Goal: Information Seeking & Learning: Check status

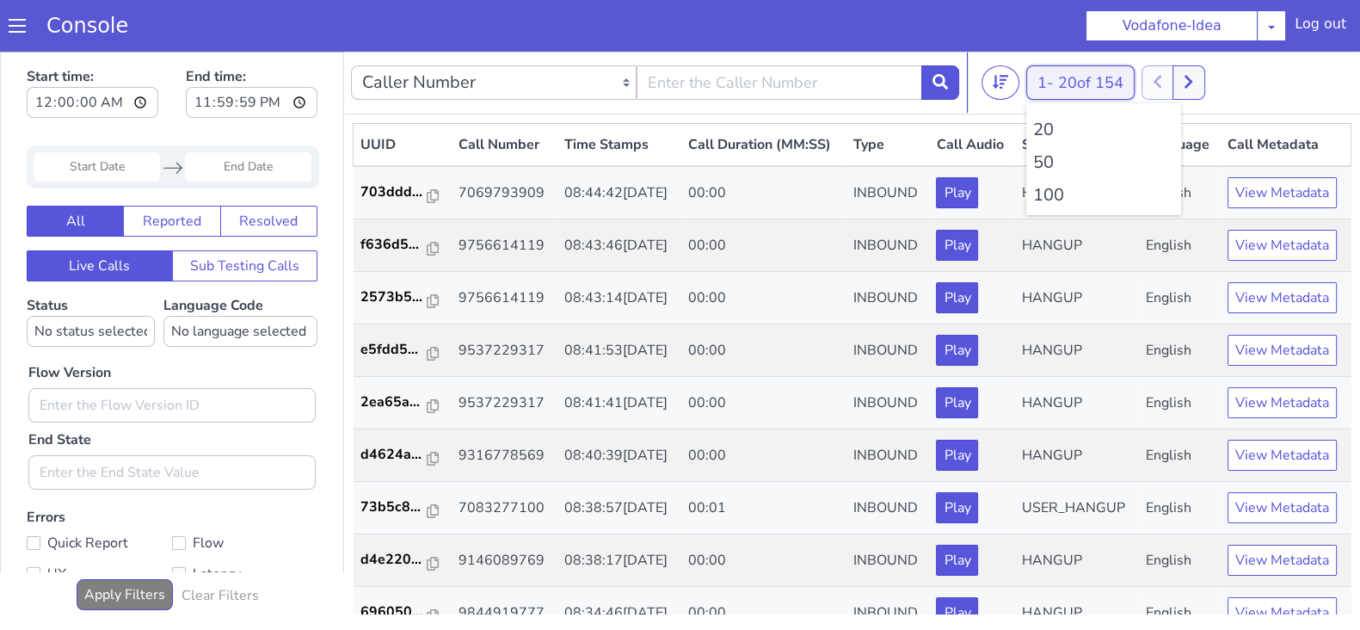
click at [1034, 83] on button "1 - 20 of 154" at bounding box center [1080, 82] width 108 height 34
click at [1045, 196] on li "100" at bounding box center [1103, 195] width 141 height 26
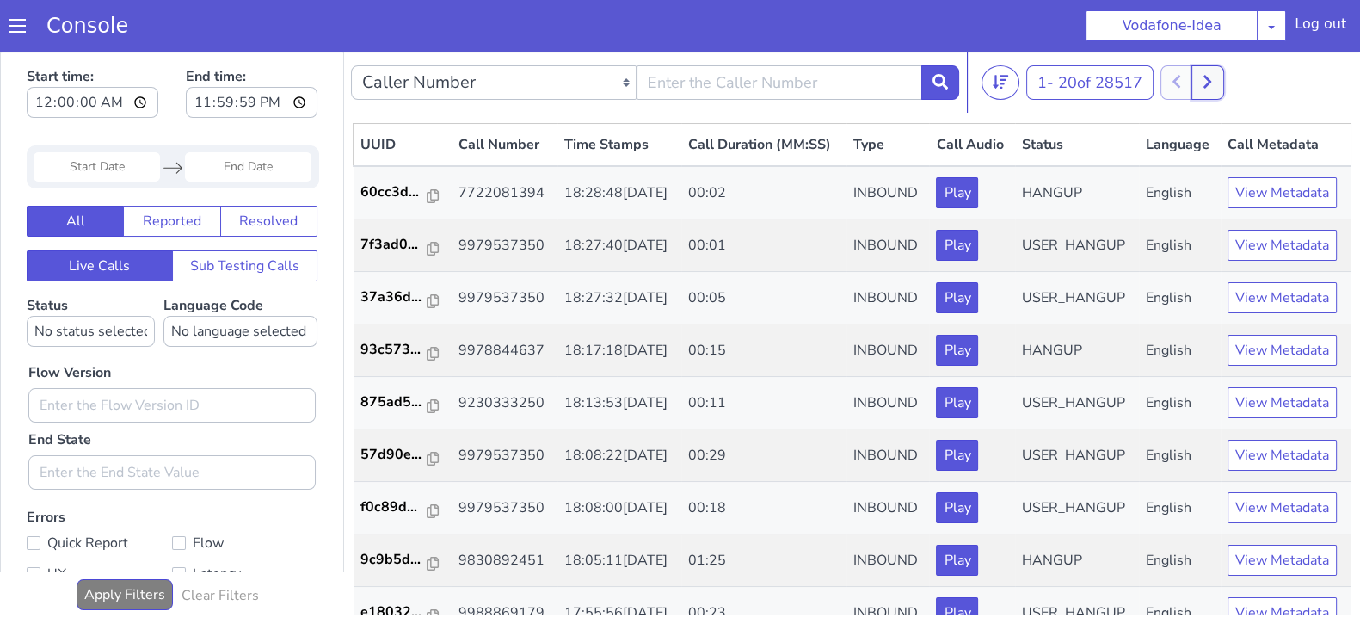
click at [1211, 81] on icon at bounding box center [1207, 81] width 9 height 15
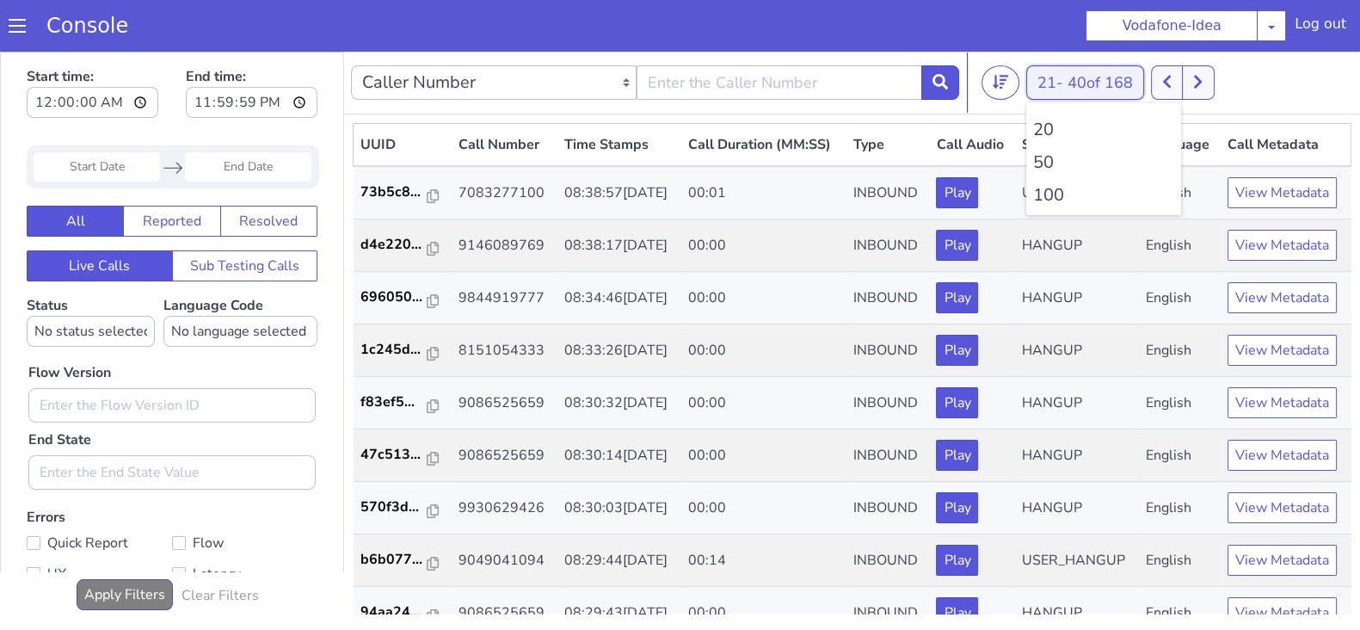
click at [1045, 84] on button "21 - 40 of 168" at bounding box center [1085, 82] width 118 height 34
click at [1053, 204] on li "100" at bounding box center [1103, 195] width 141 height 26
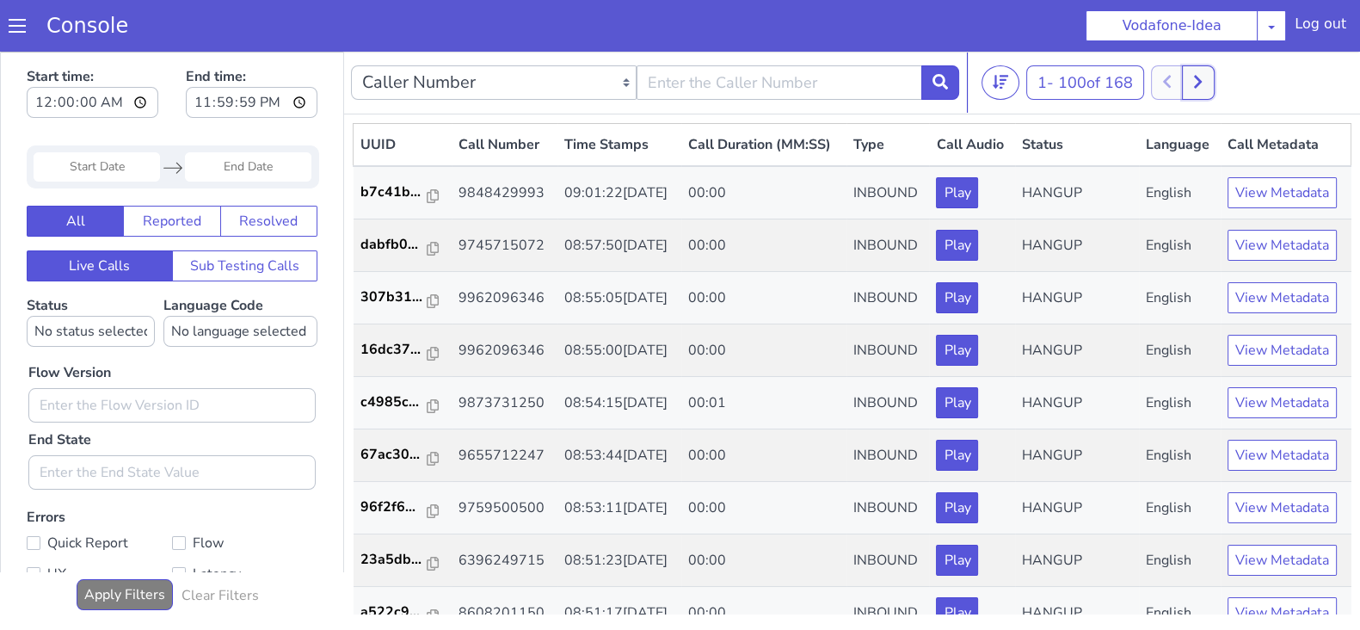
click at [1207, 96] on button at bounding box center [1198, 82] width 32 height 34
click at [1199, 93] on button at bounding box center [1186, 82] width 32 height 34
click at [1204, 90] on button at bounding box center [1198, 82] width 32 height 34
click at [1183, 88] on button at bounding box center [1186, 82] width 32 height 34
click at [1214, 83] on button at bounding box center [1198, 82] width 32 height 34
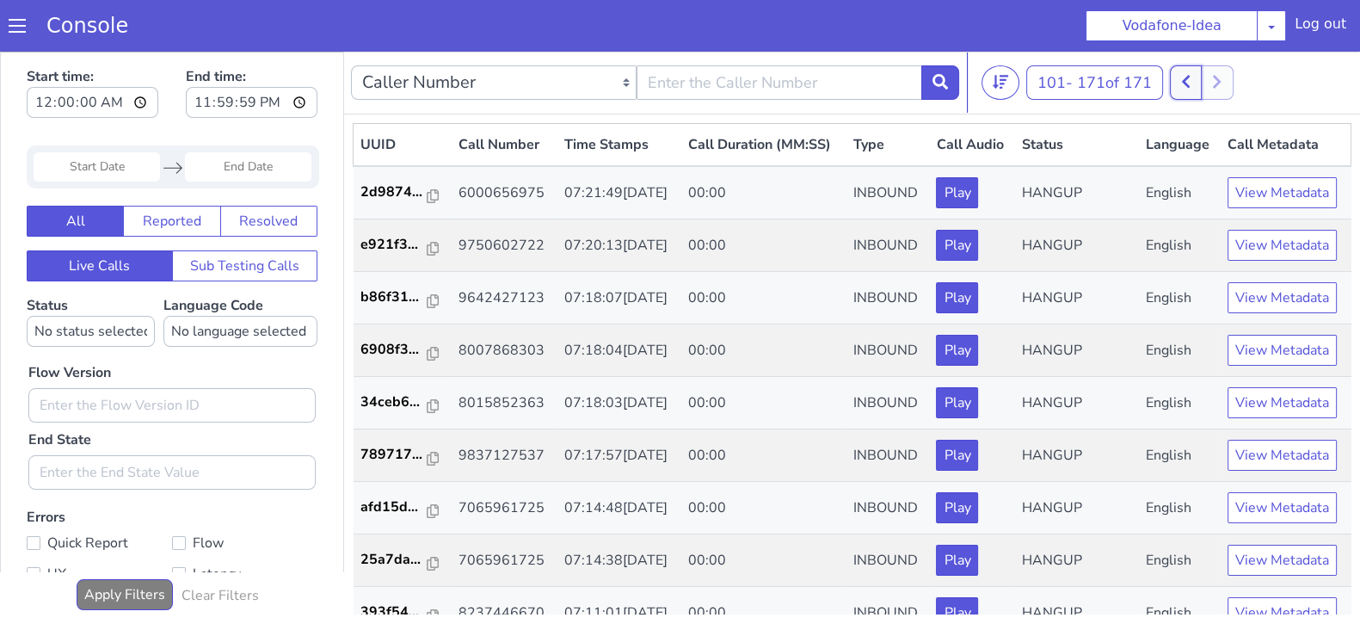
click at [1191, 83] on icon at bounding box center [1185, 81] width 9 height 15
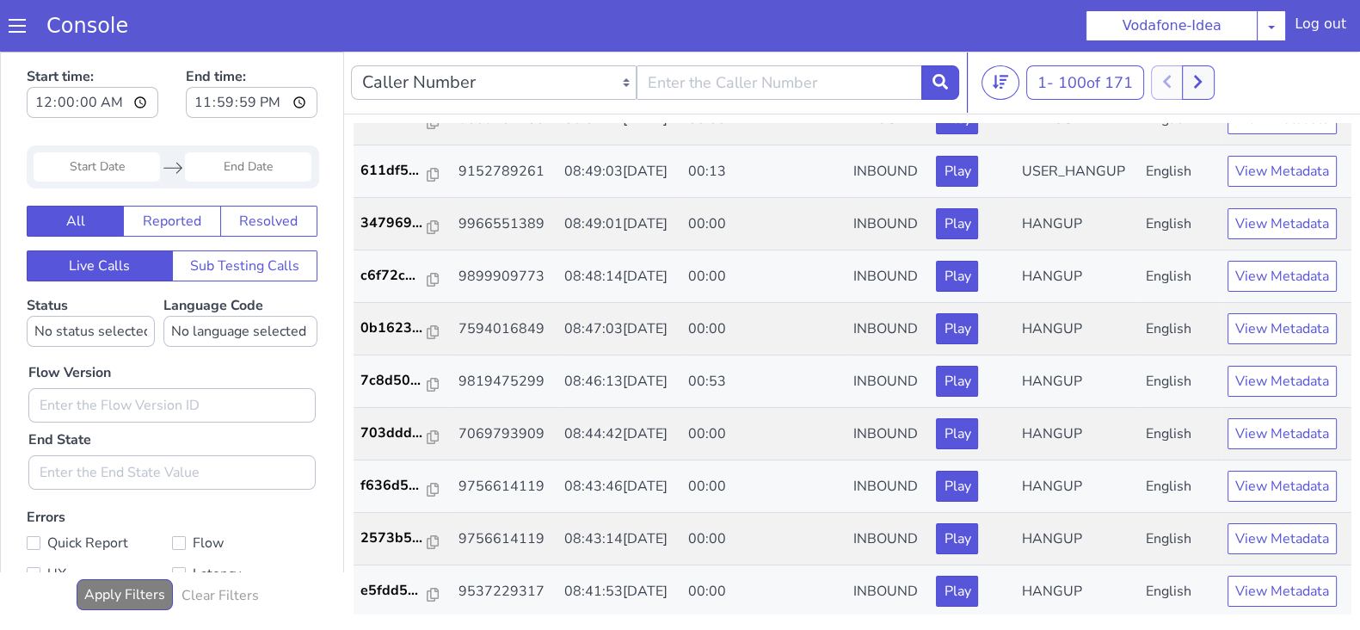
scroll to position [65, 0]
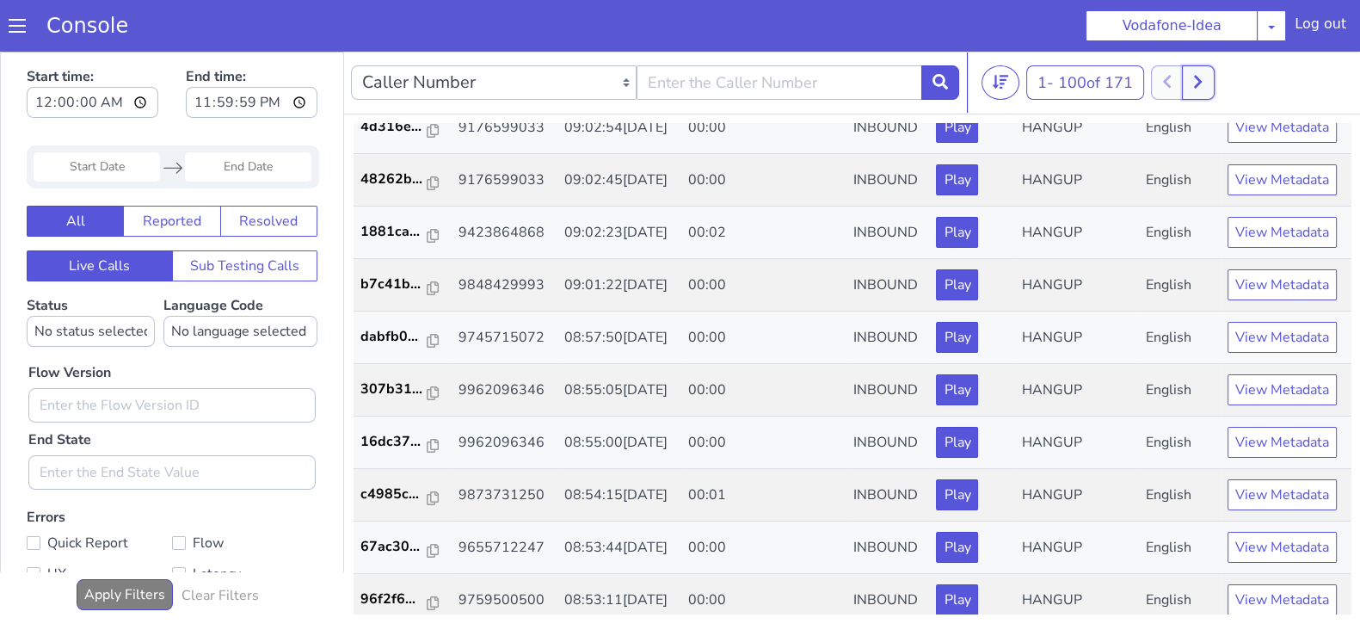
click at [1200, 83] on icon at bounding box center [1198, 82] width 8 height 13
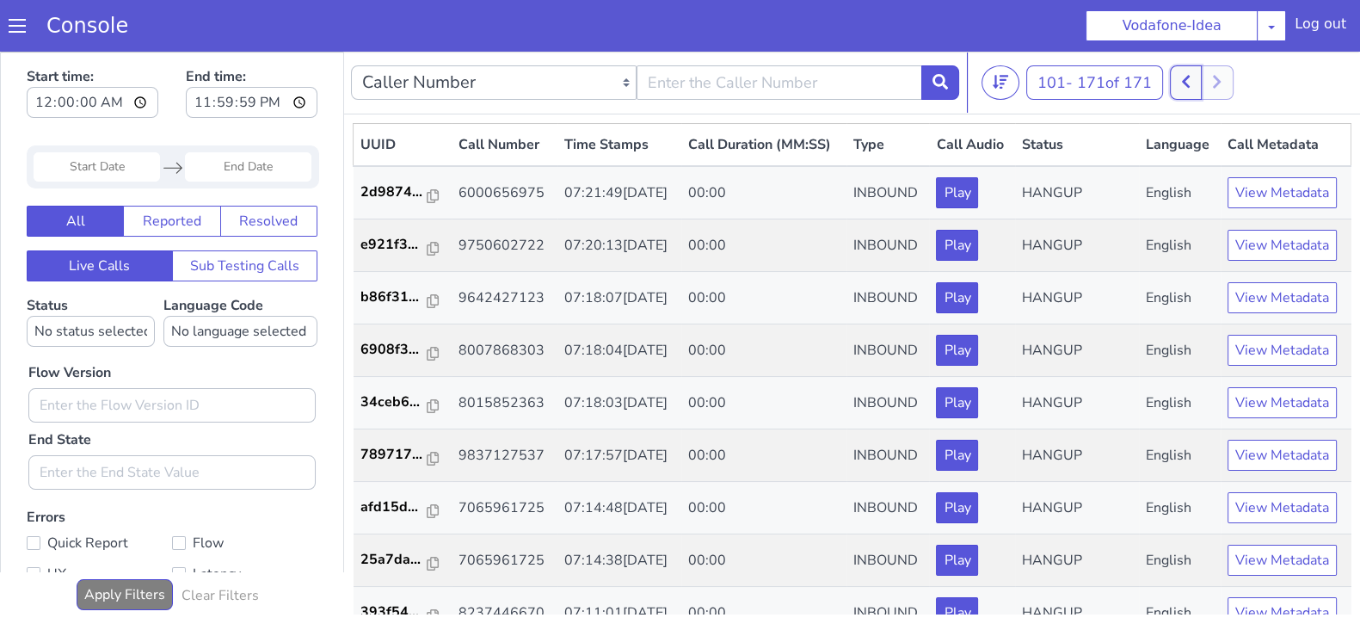
click at [1187, 87] on icon at bounding box center [1185, 81] width 9 height 15
click at [1202, 83] on icon at bounding box center [1198, 82] width 8 height 13
click at [1187, 87] on icon at bounding box center [1185, 81] width 9 height 15
click at [1202, 82] on icon at bounding box center [1198, 82] width 8 height 13
click at [1187, 82] on icon at bounding box center [1186, 82] width 8 height 13
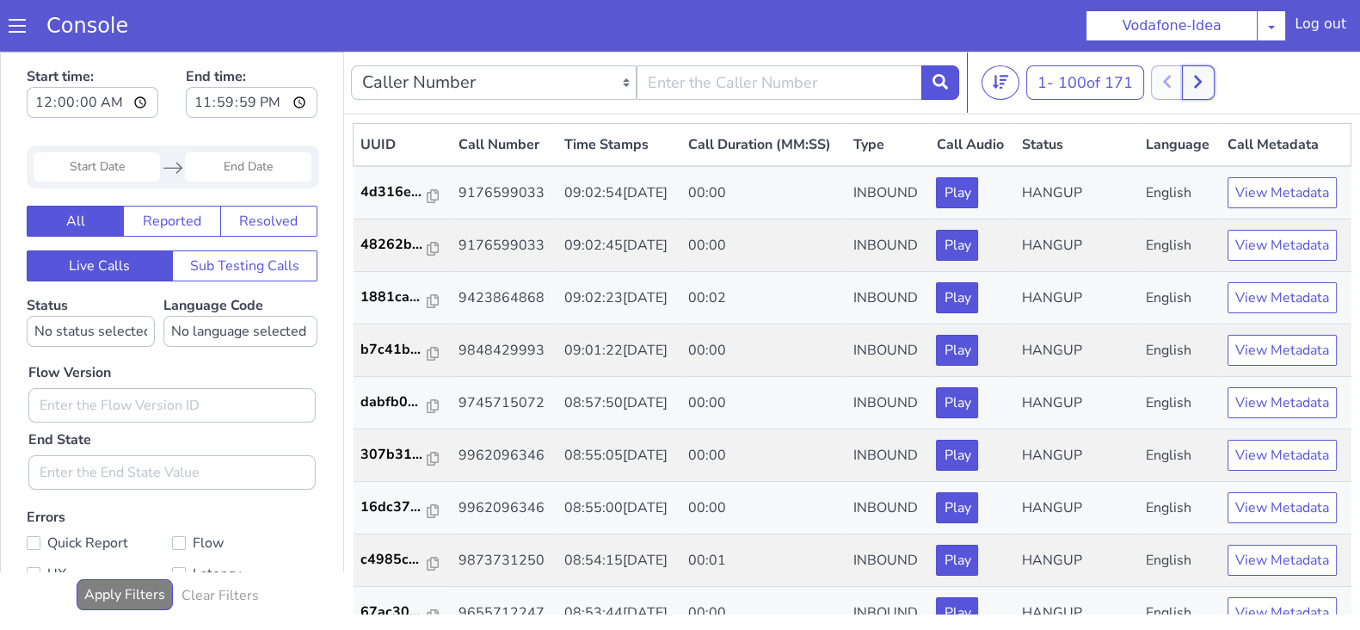
click at [1203, 79] on icon at bounding box center [1197, 81] width 9 height 15
click at [1189, 83] on icon at bounding box center [1186, 82] width 8 height 13
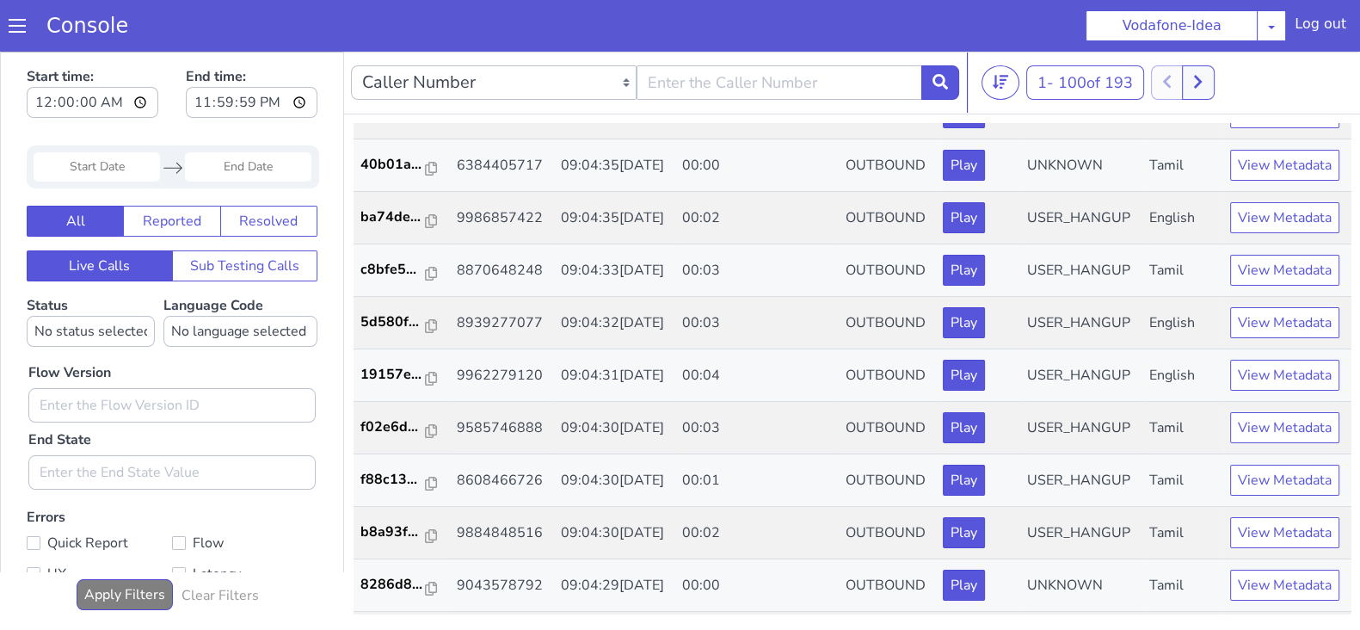
scroll to position [254, 0]
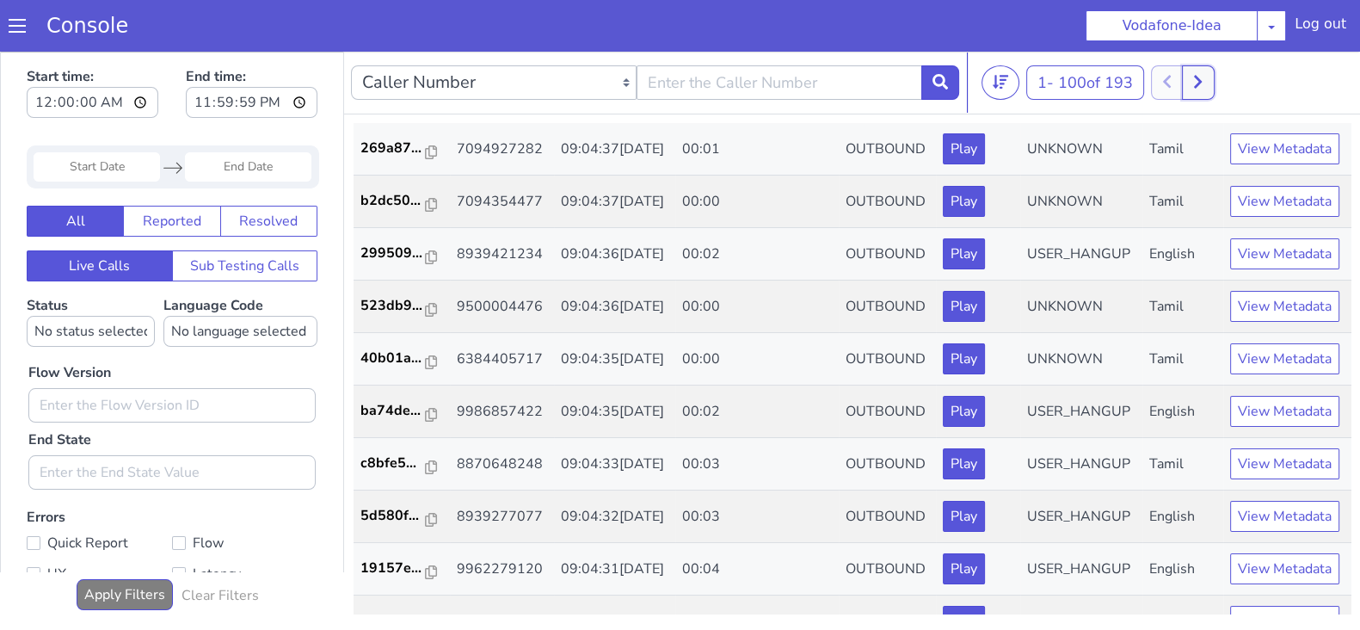
click at [1209, 73] on button at bounding box center [1198, 82] width 32 height 34
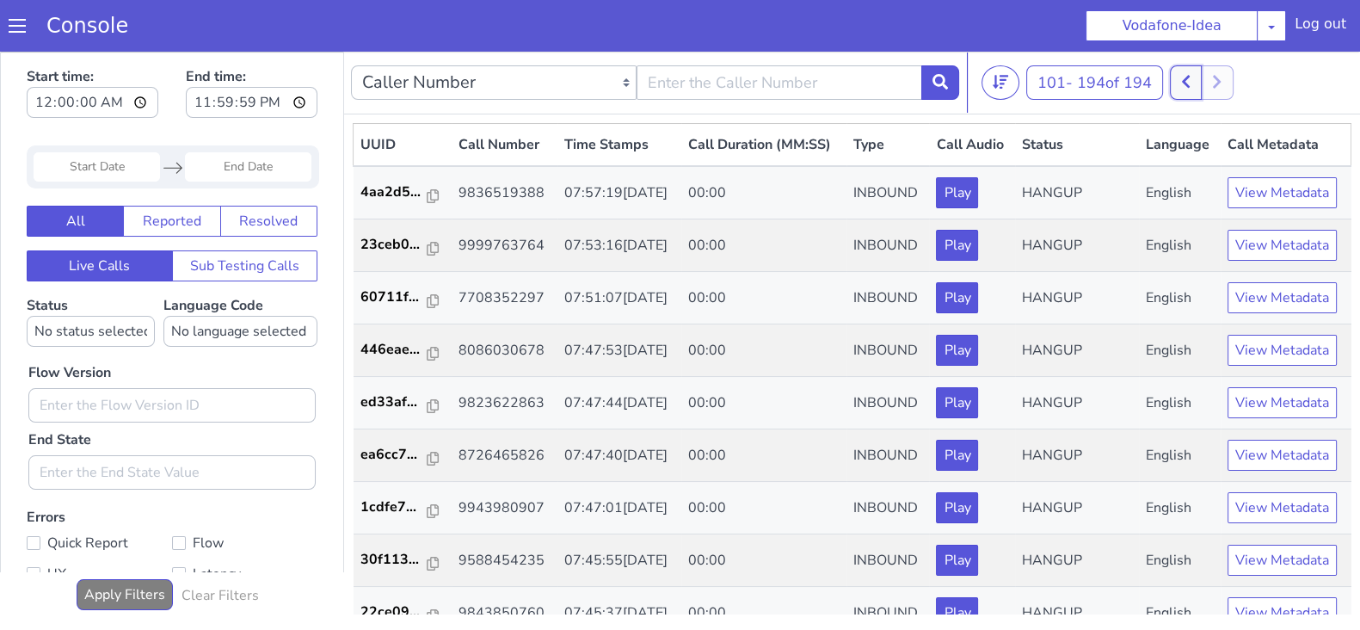
click at [1187, 78] on icon at bounding box center [1185, 81] width 9 height 15
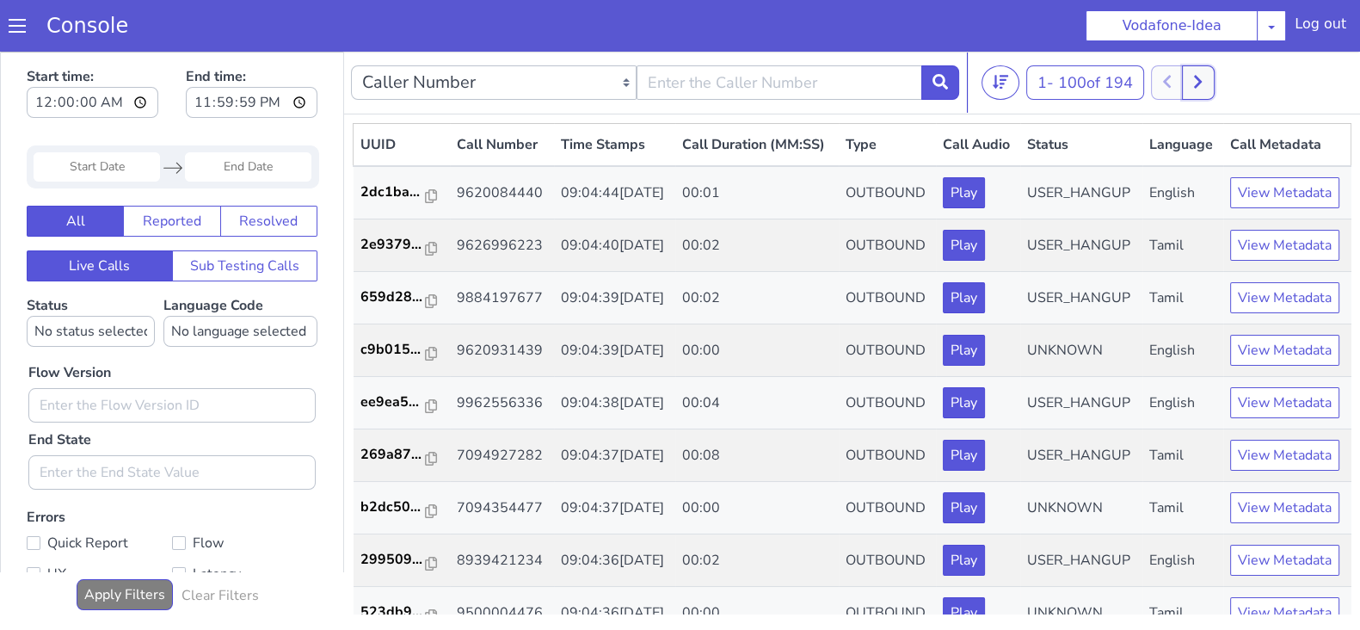
click at [1200, 81] on icon at bounding box center [1197, 81] width 9 height 15
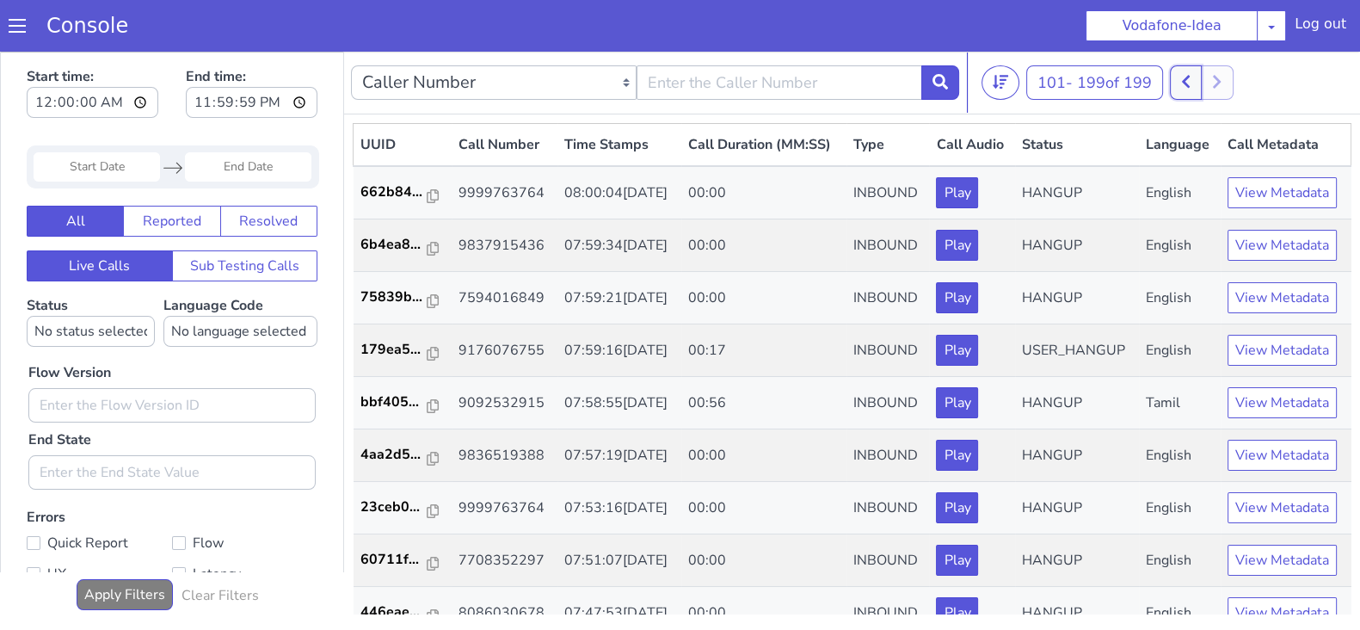
click at [1191, 83] on icon at bounding box center [1185, 81] width 9 height 15
click at [1211, 76] on icon at bounding box center [1207, 81] width 9 height 15
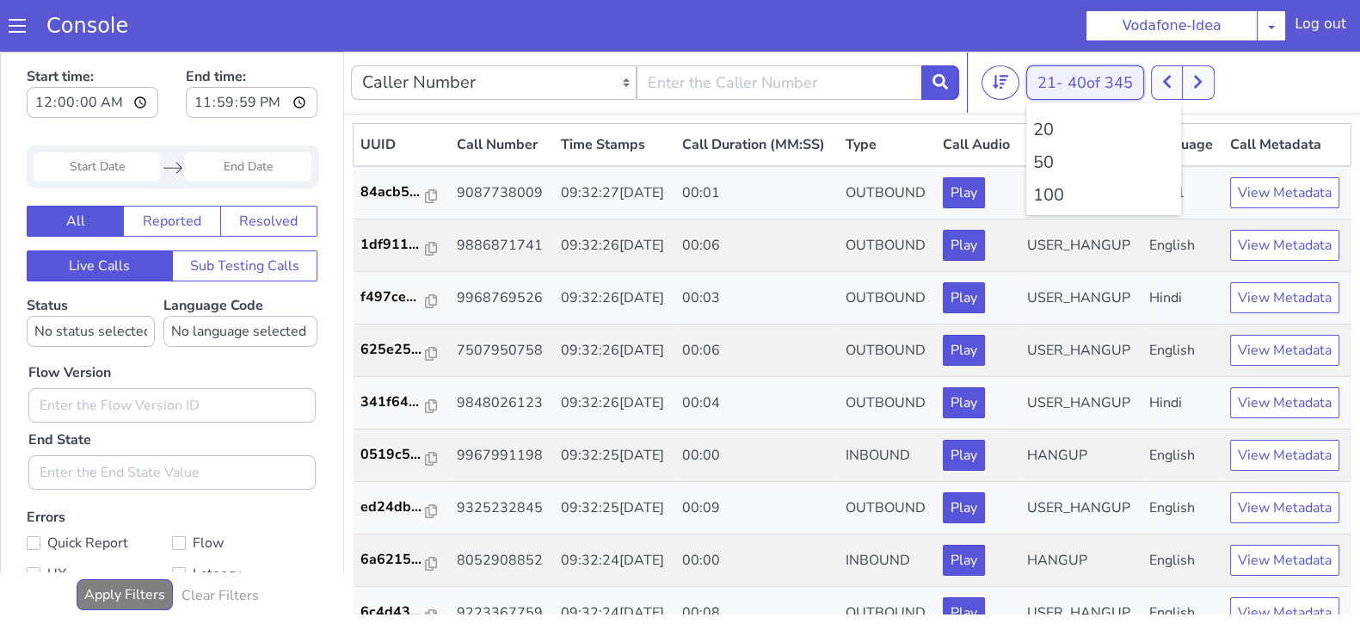
click at [1070, 75] on span "40 of 345" at bounding box center [1100, 82] width 65 height 21
click at [1047, 189] on li "100" at bounding box center [1103, 195] width 141 height 26
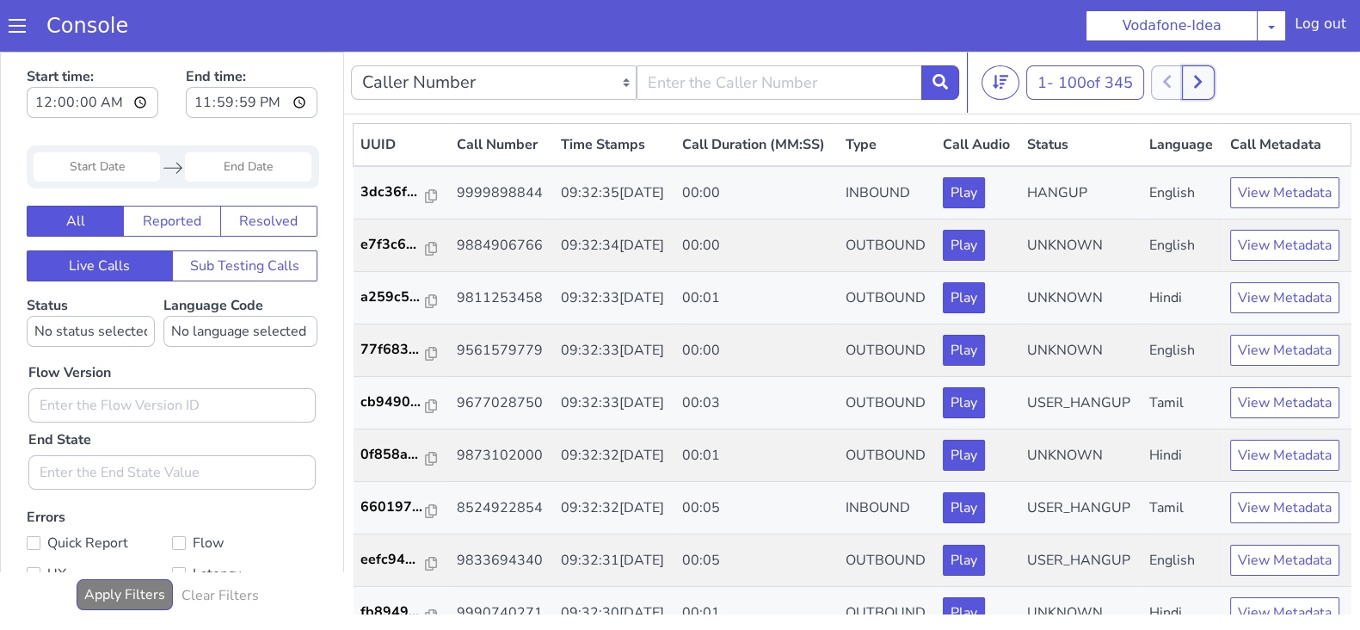
click at [1213, 78] on button at bounding box center [1198, 82] width 32 height 34
click at [1190, 76] on icon at bounding box center [1186, 82] width 8 height 13
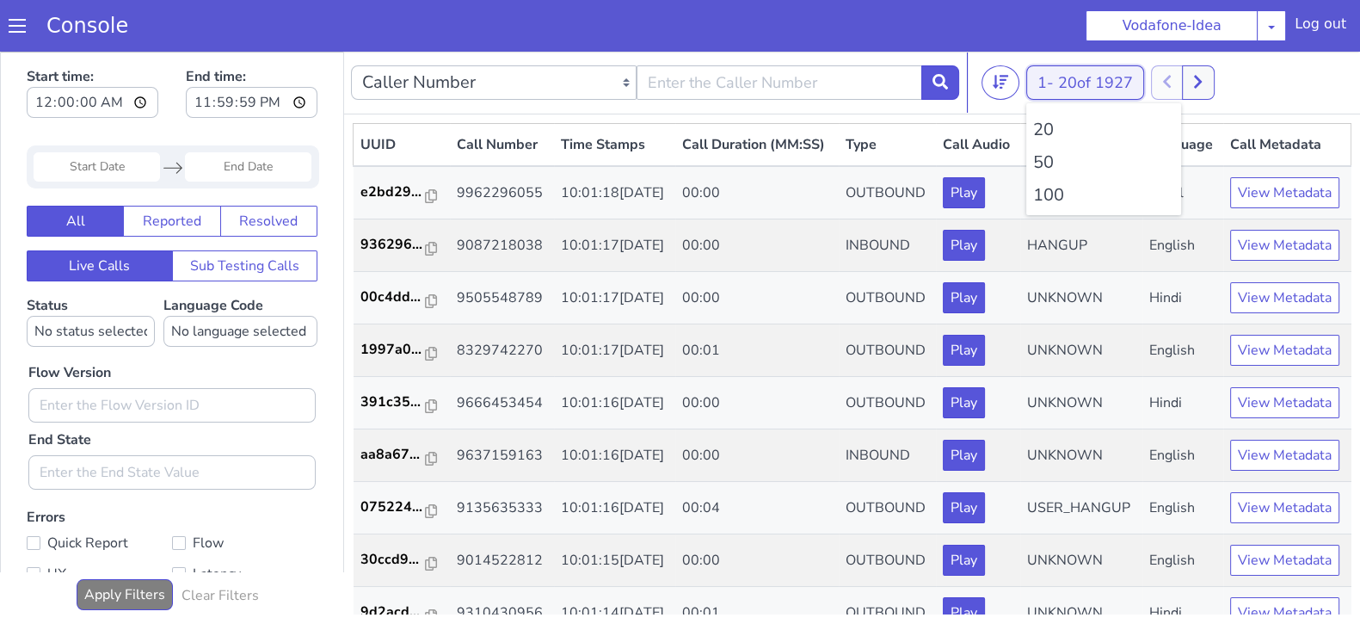
click at [1053, 81] on button "1 - 20 of 1927" at bounding box center [1085, 82] width 118 height 34
click at [1046, 195] on li "100" at bounding box center [1103, 195] width 141 height 26
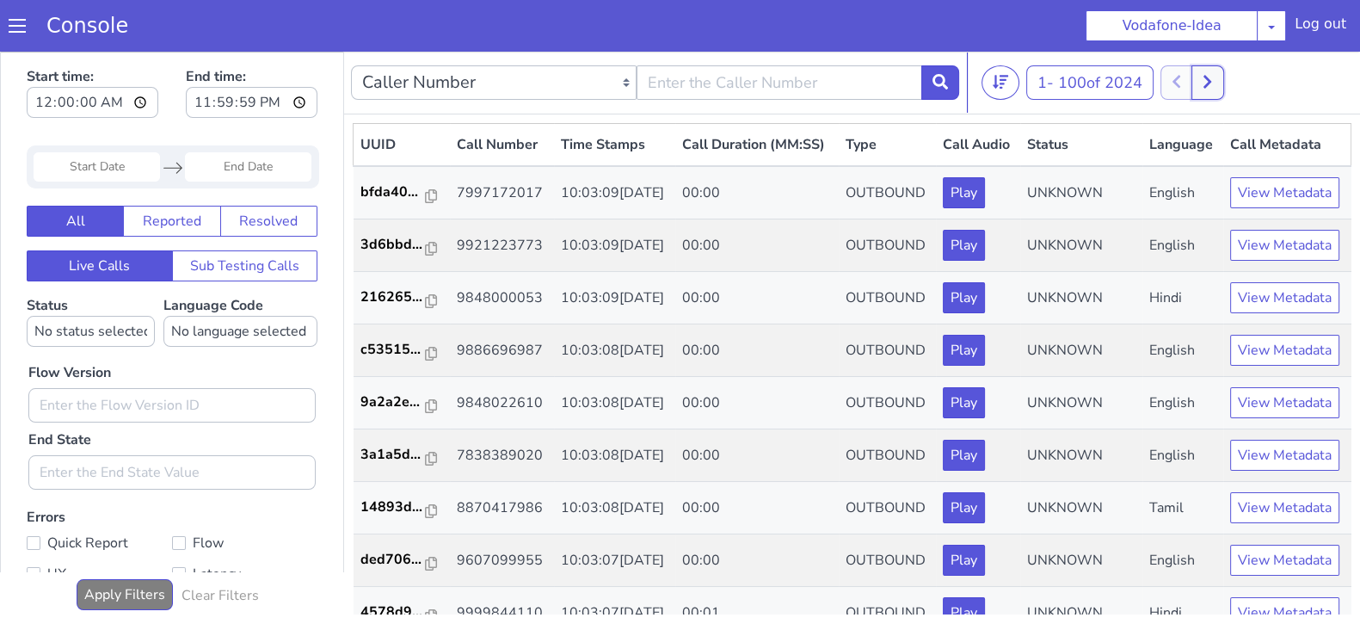
click at [1212, 78] on icon at bounding box center [1207, 81] width 9 height 15
